Goal: Information Seeking & Learning: Understand process/instructions

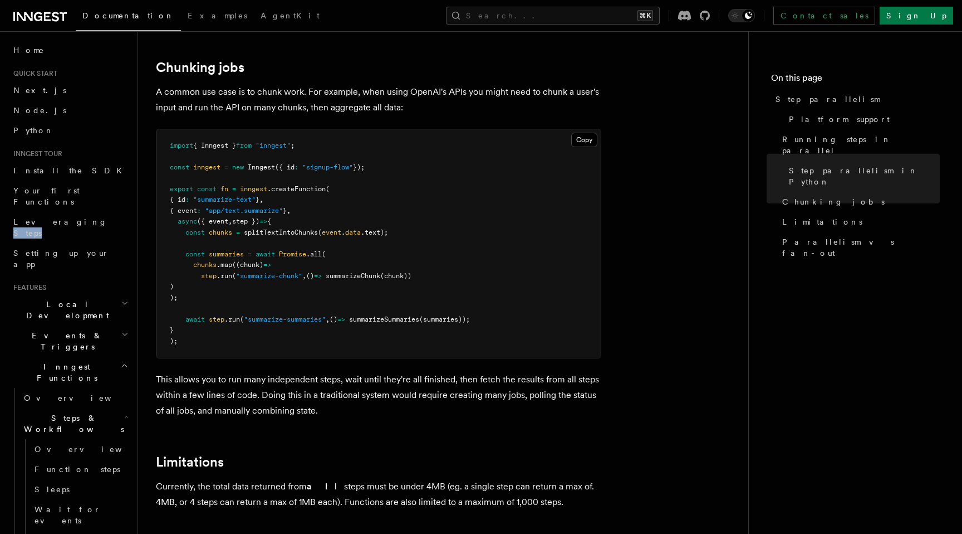
scroll to position [1564, 0]
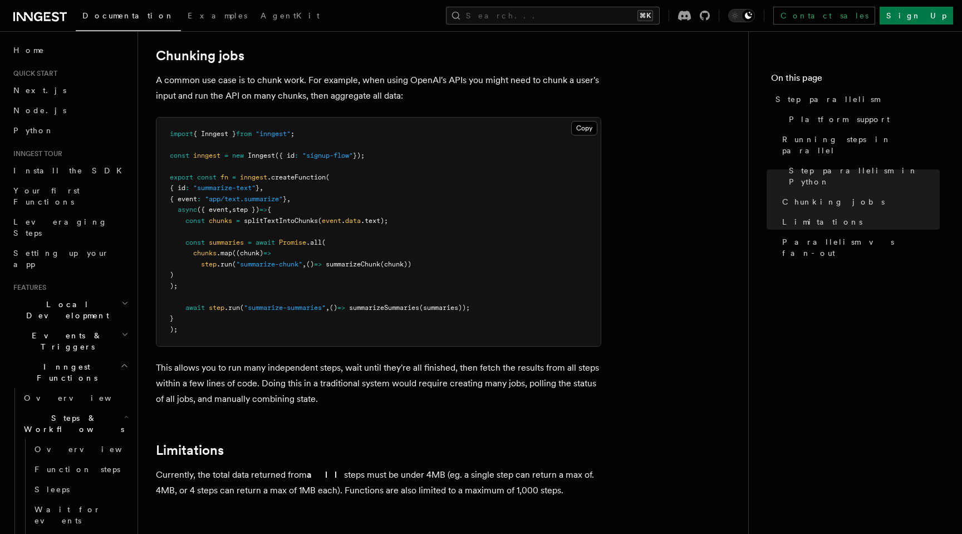
click at [293, 260] on span ""summarize-chunk"" at bounding box center [269, 264] width 66 height 8
click at [297, 360] on p "This allows you to run many independent steps, wait until they're all finished,…" at bounding box center [379, 383] width 446 height 47
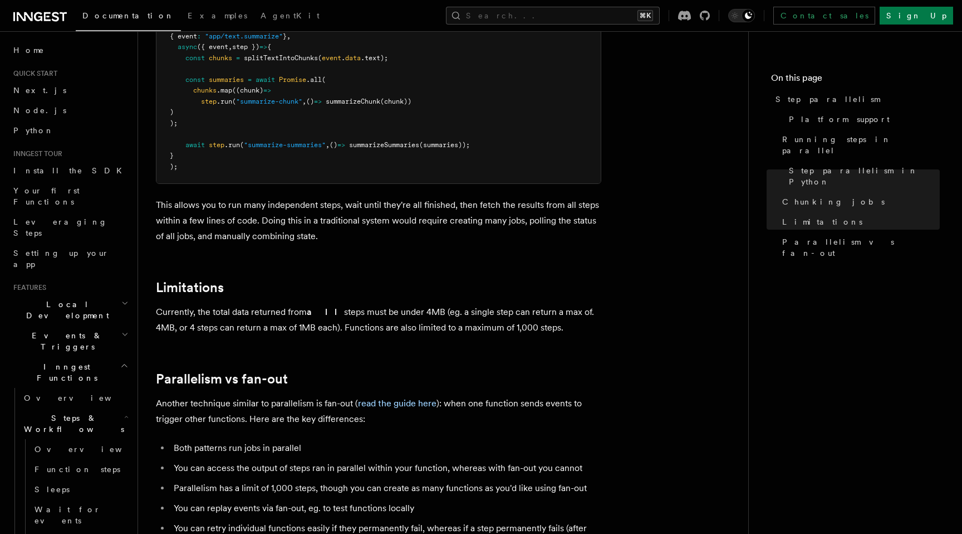
scroll to position [1827, 0]
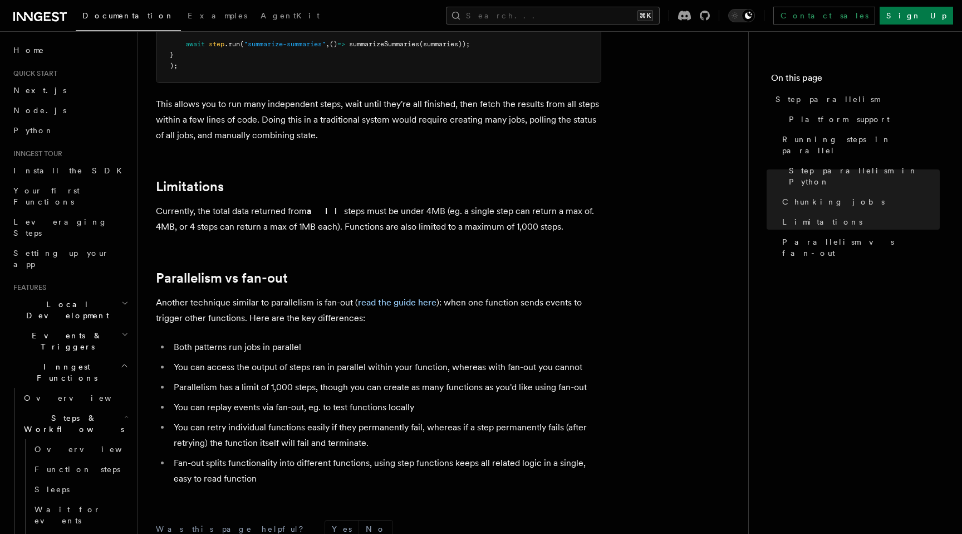
click at [248, 203] on p "Currently, the total data returned from all steps must be under 4MB (eg. a sing…" at bounding box center [379, 218] width 446 height 31
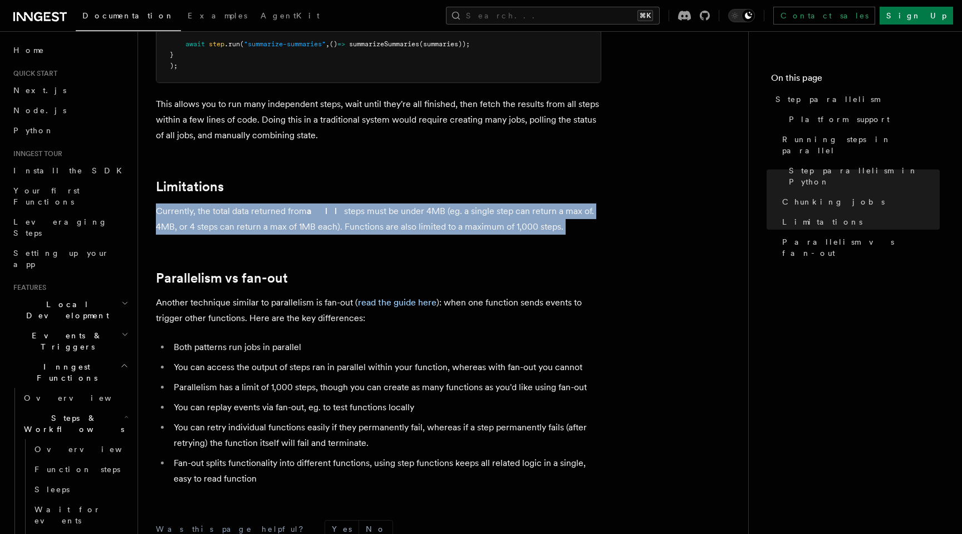
click at [248, 203] on p "Currently, the total data returned from all steps must be under 4MB (eg. a sing…" at bounding box center [379, 218] width 446 height 31
click at [248, 206] on p "Currently, the total data returned from all steps must be under 4MB (eg. a sing…" at bounding box center [379, 218] width 446 height 31
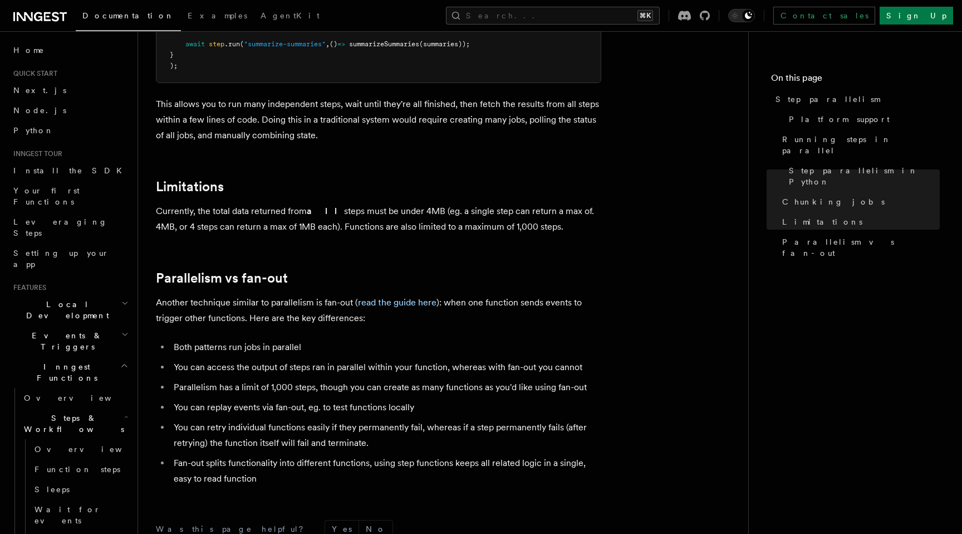
click at [248, 214] on p "Currently, the total data returned from all steps must be under 4MB (eg. a sing…" at bounding box center [379, 218] width 446 height 31
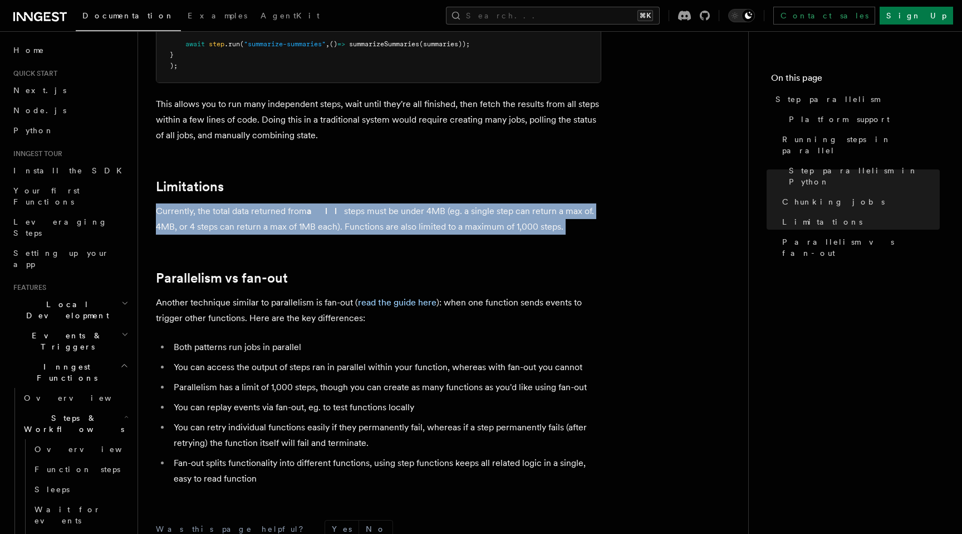
click at [248, 214] on p "Currently, the total data returned from all steps must be under 4MB (eg. a sing…" at bounding box center [379, 218] width 446 height 31
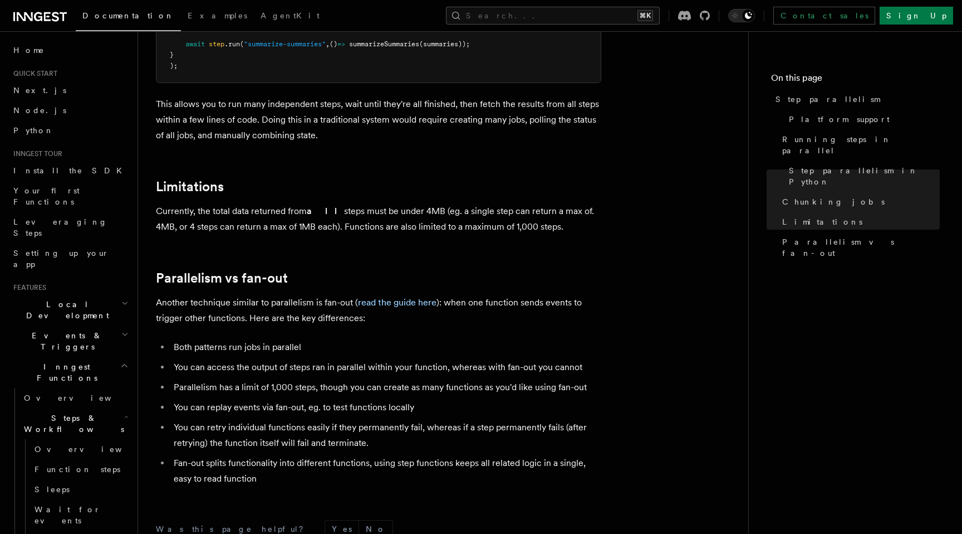
click at [292, 217] on p "Currently, the total data returned from all steps must be under 4MB (eg. a sing…" at bounding box center [379, 218] width 446 height 31
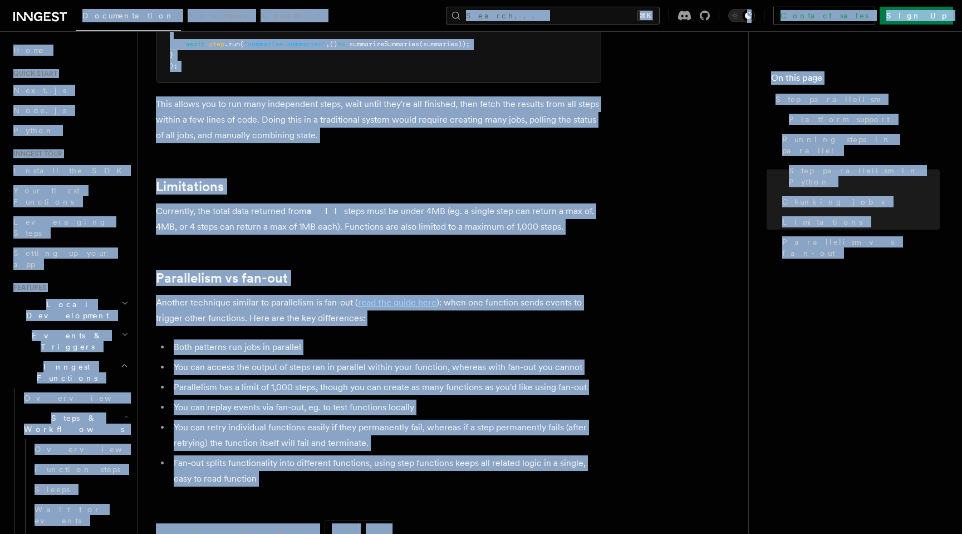
copy div "Loremipsumdol Sitametc AdipiSci Elitse... ⌘D Eiusmod tempo Inci Ut Labore... Et…"
